Goal: Find specific page/section: Find specific page/section

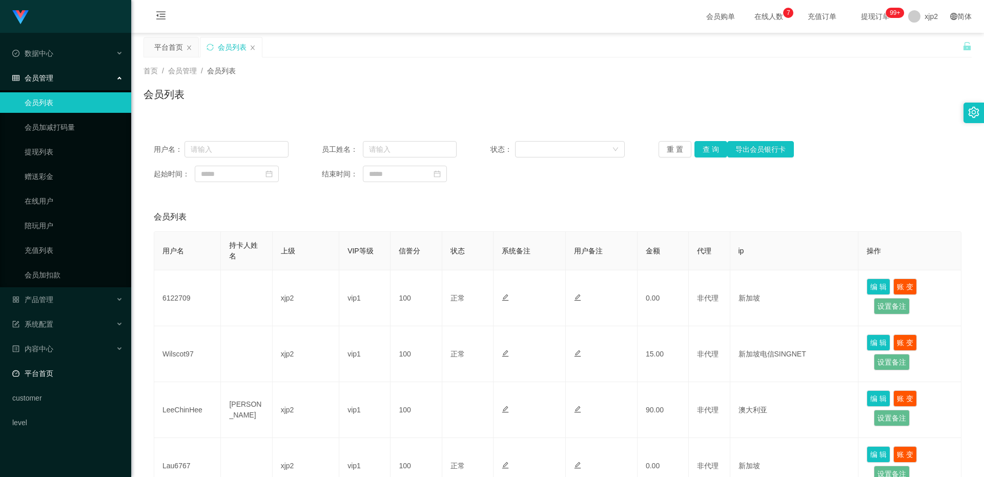
click at [43, 372] on link "平台首页" at bounding box center [67, 373] width 111 height 21
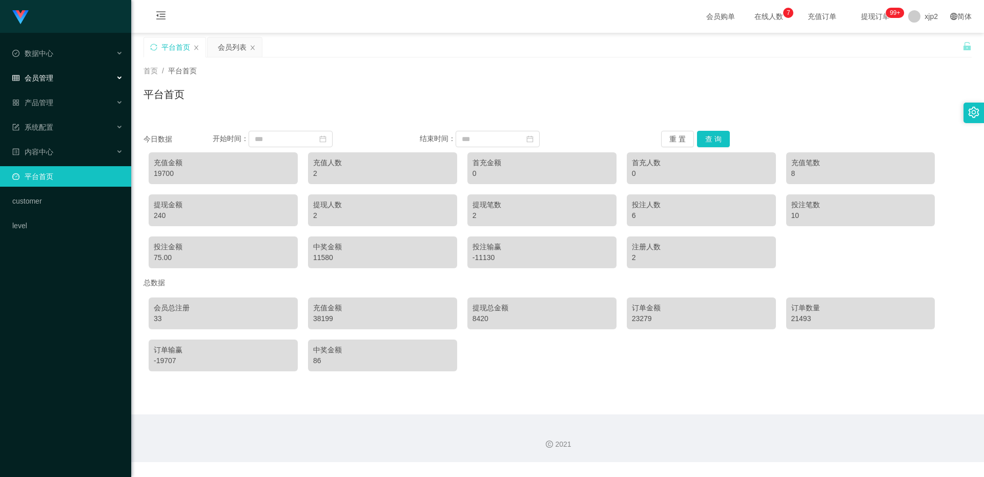
click at [56, 79] on div "会员管理" at bounding box center [65, 78] width 131 height 21
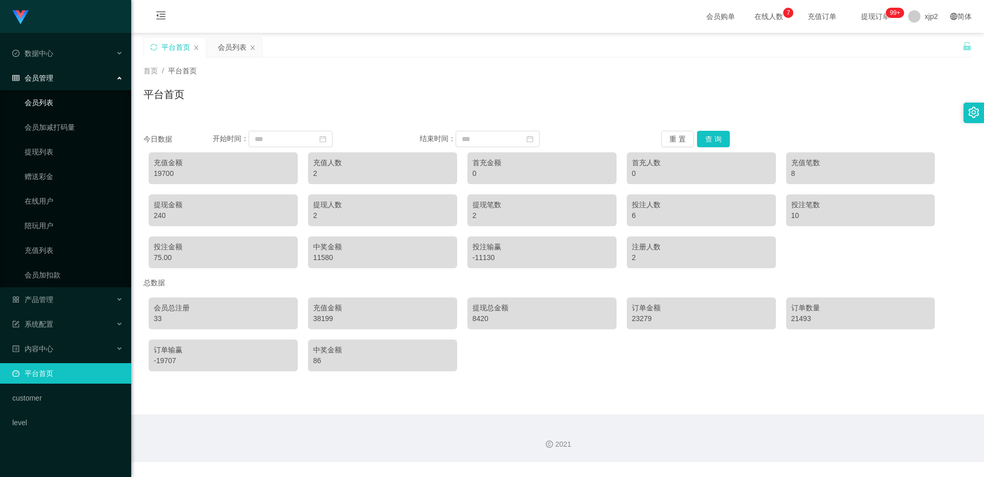
click at [52, 104] on link "会员列表" at bounding box center [74, 102] width 98 height 21
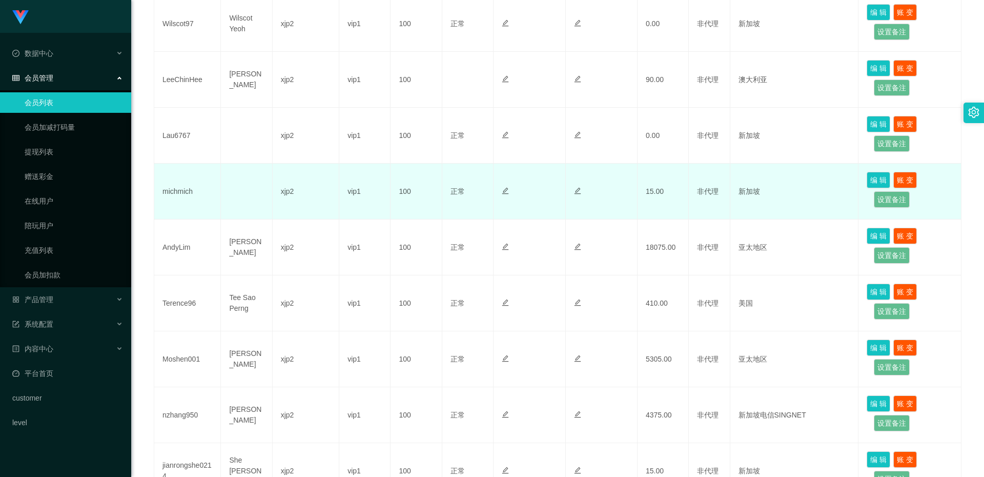
scroll to position [176, 0]
